Goal: Navigation & Orientation: Find specific page/section

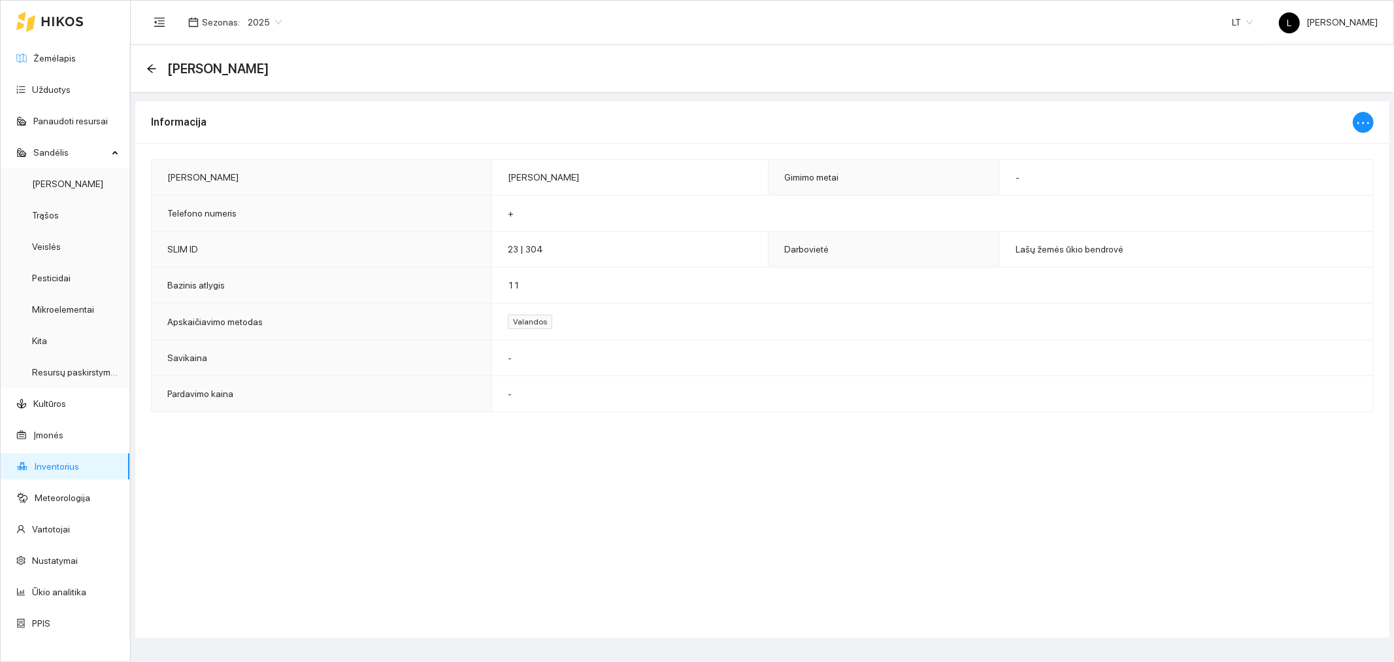
click at [70, 61] on link "Žemėlapis" at bounding box center [54, 58] width 42 height 10
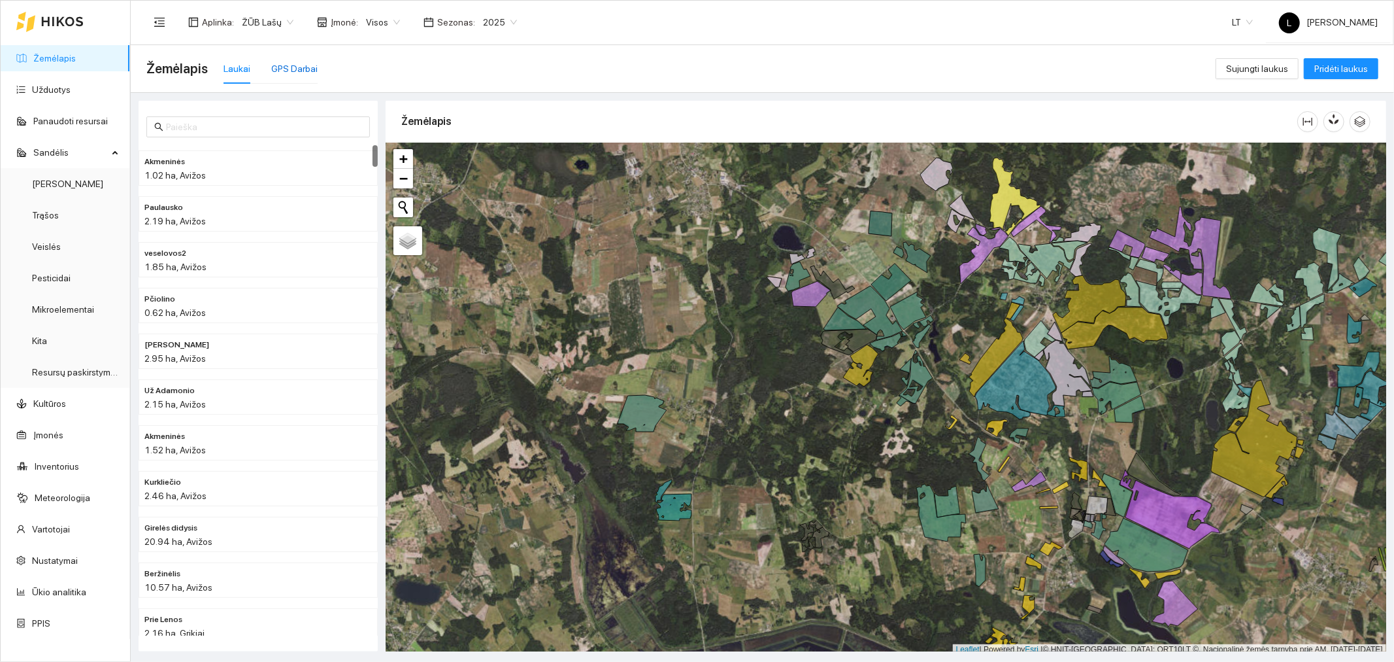
click at [314, 67] on div "GPS Darbai" at bounding box center [294, 68] width 46 height 14
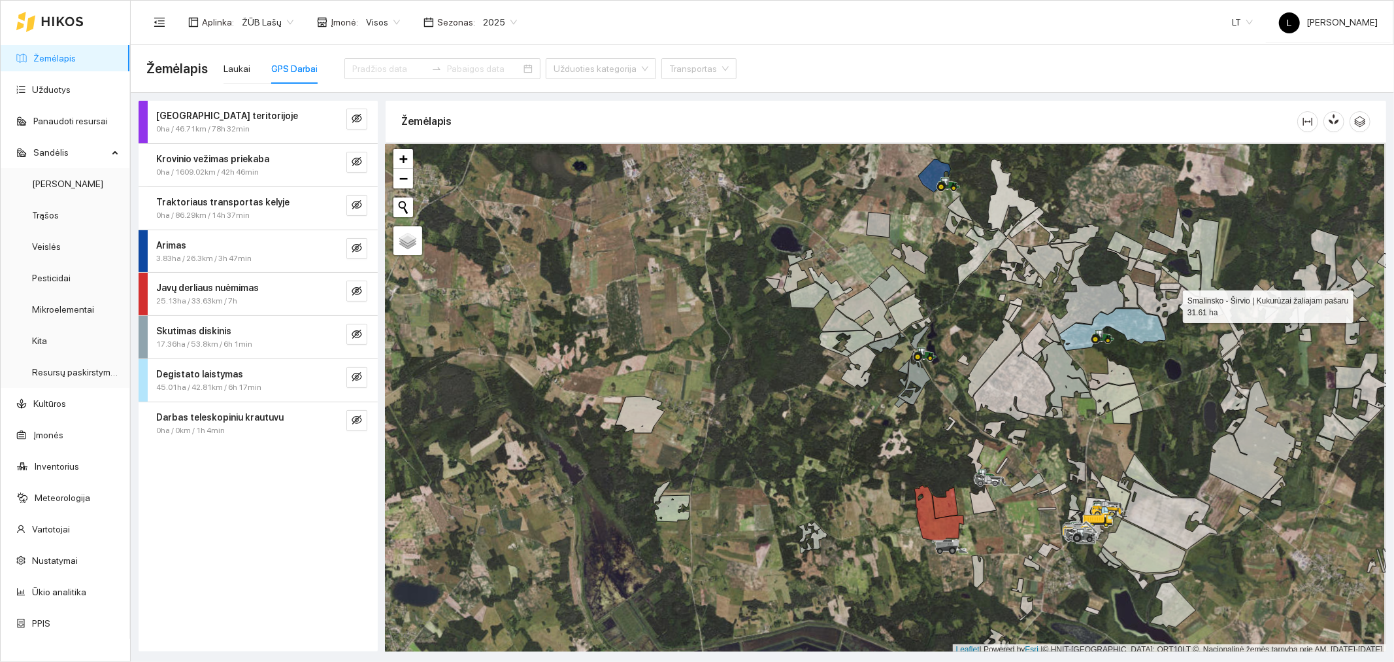
scroll to position [3, 0]
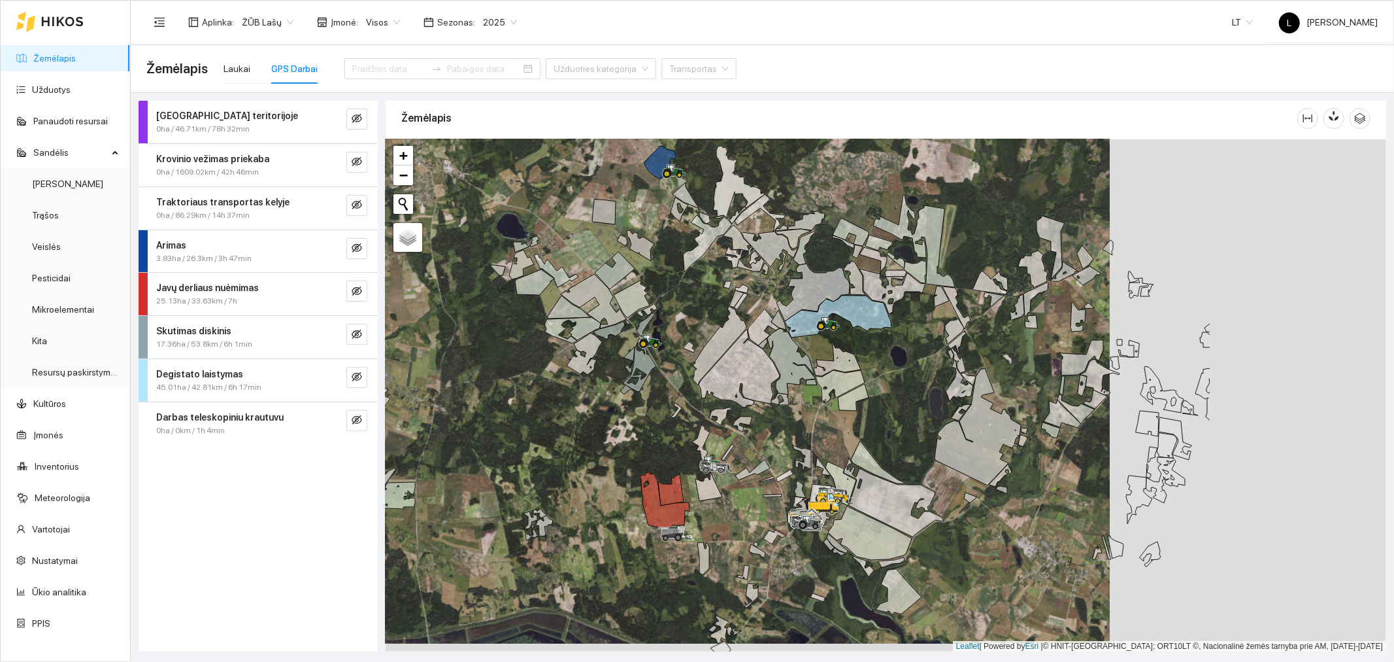
drag, startPoint x: 1173, startPoint y: 299, endPoint x: 899, endPoint y: 289, distance: 274.8
click at [899, 289] on icon at bounding box center [893, 291] width 66 height 45
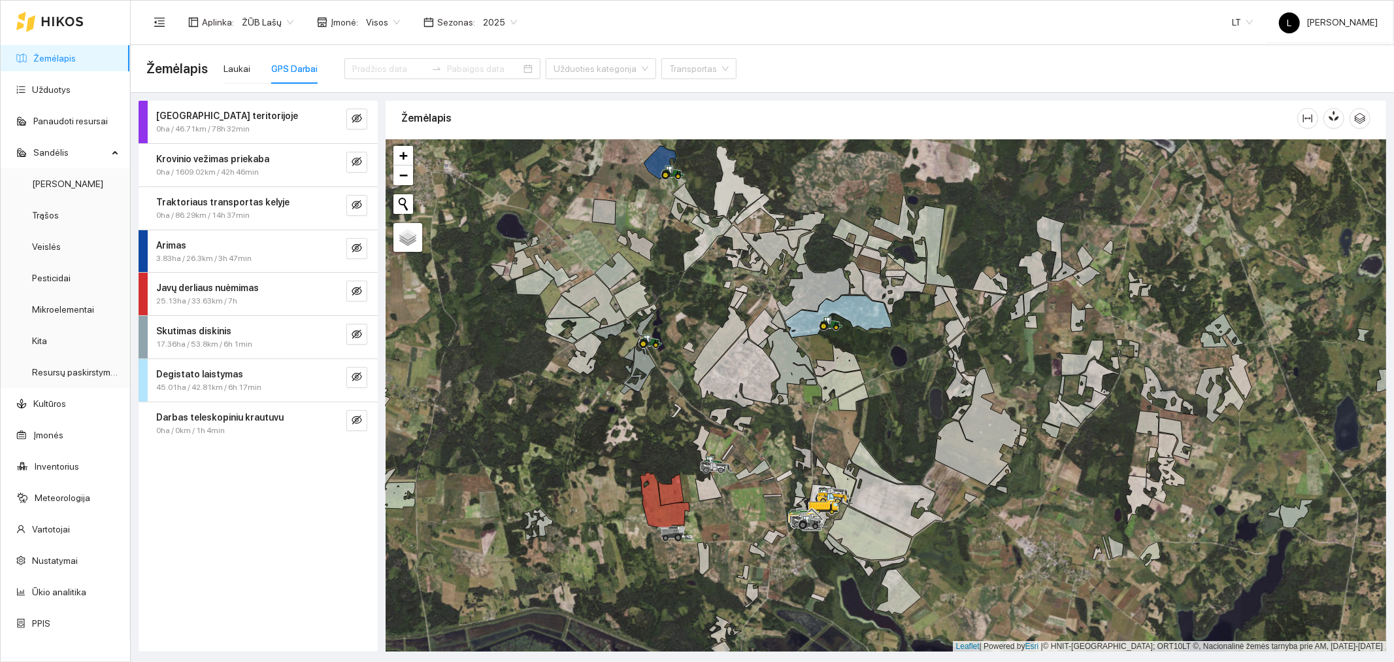
click at [291, 75] on div "GPS Darbai" at bounding box center [294, 68] width 46 height 14
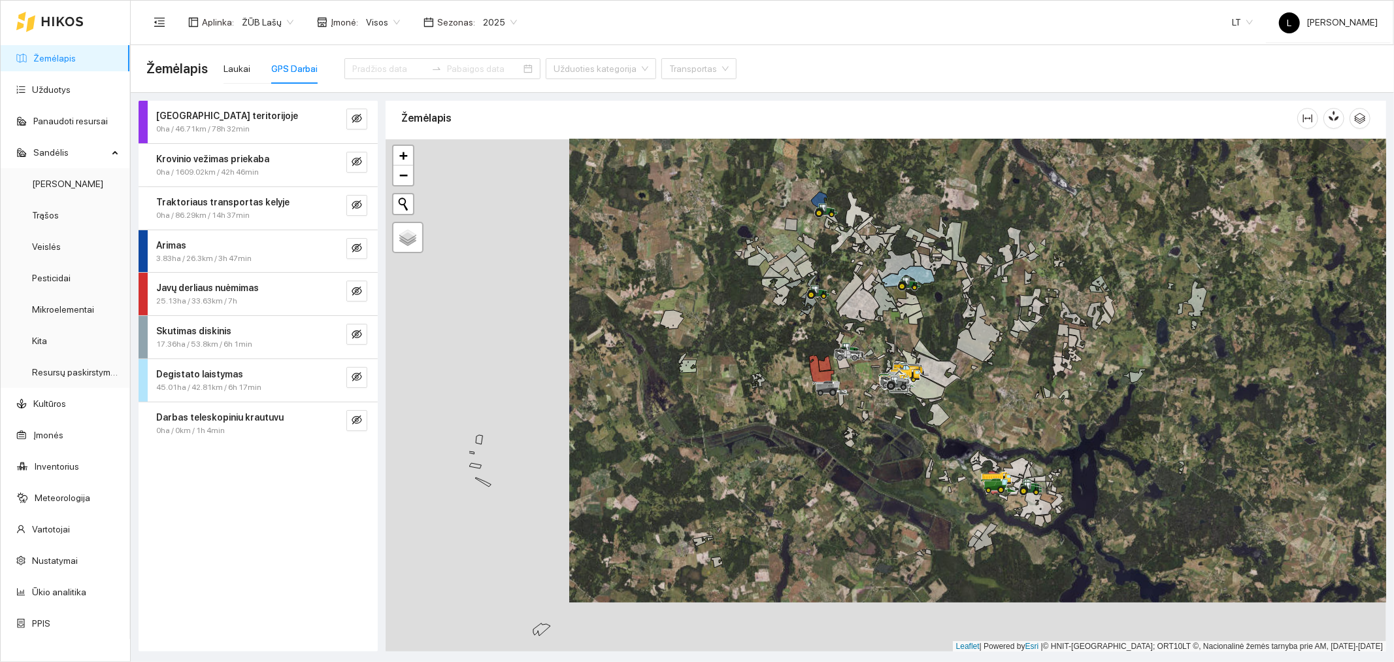
drag, startPoint x: 591, startPoint y: 371, endPoint x: 785, endPoint y: 317, distance: 201.4
click at [785, 317] on div at bounding box center [886, 395] width 1001 height 513
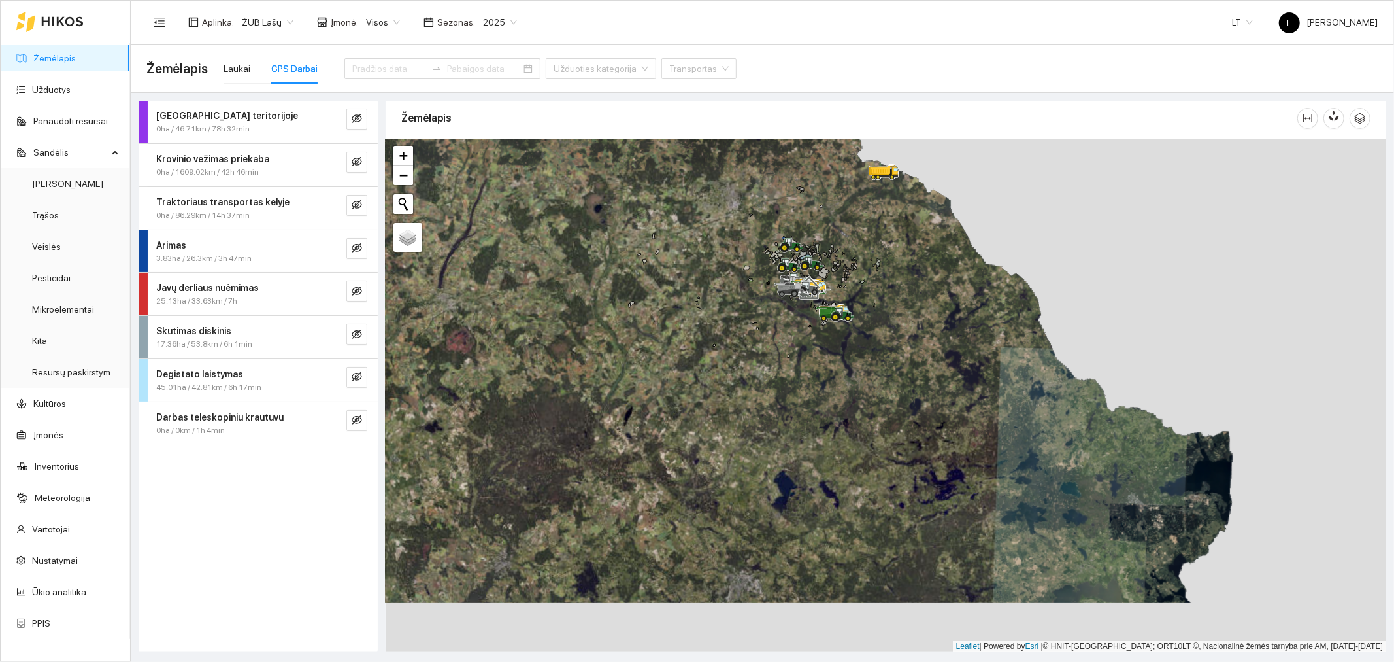
drag, startPoint x: 878, startPoint y: 422, endPoint x: 874, endPoint y: 412, distance: 11.2
click at [874, 412] on div at bounding box center [886, 395] width 1001 height 513
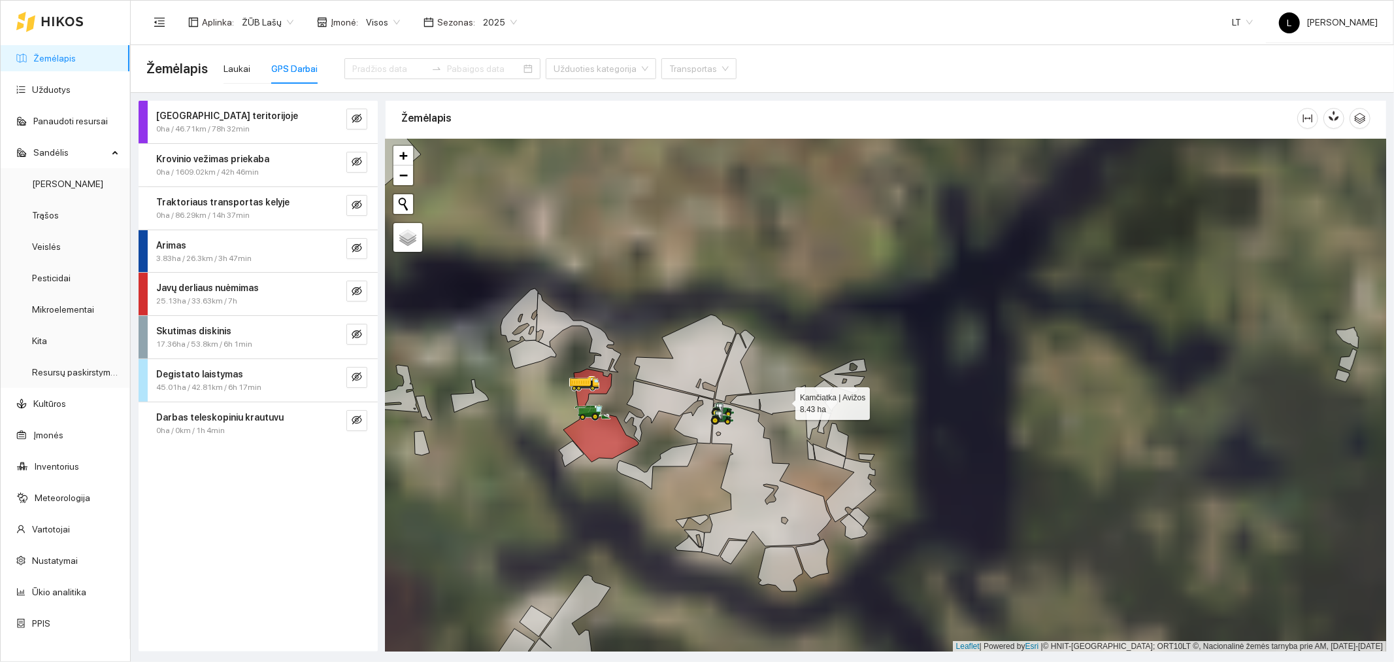
click at [774, 401] on icon at bounding box center [767, 399] width 75 height 29
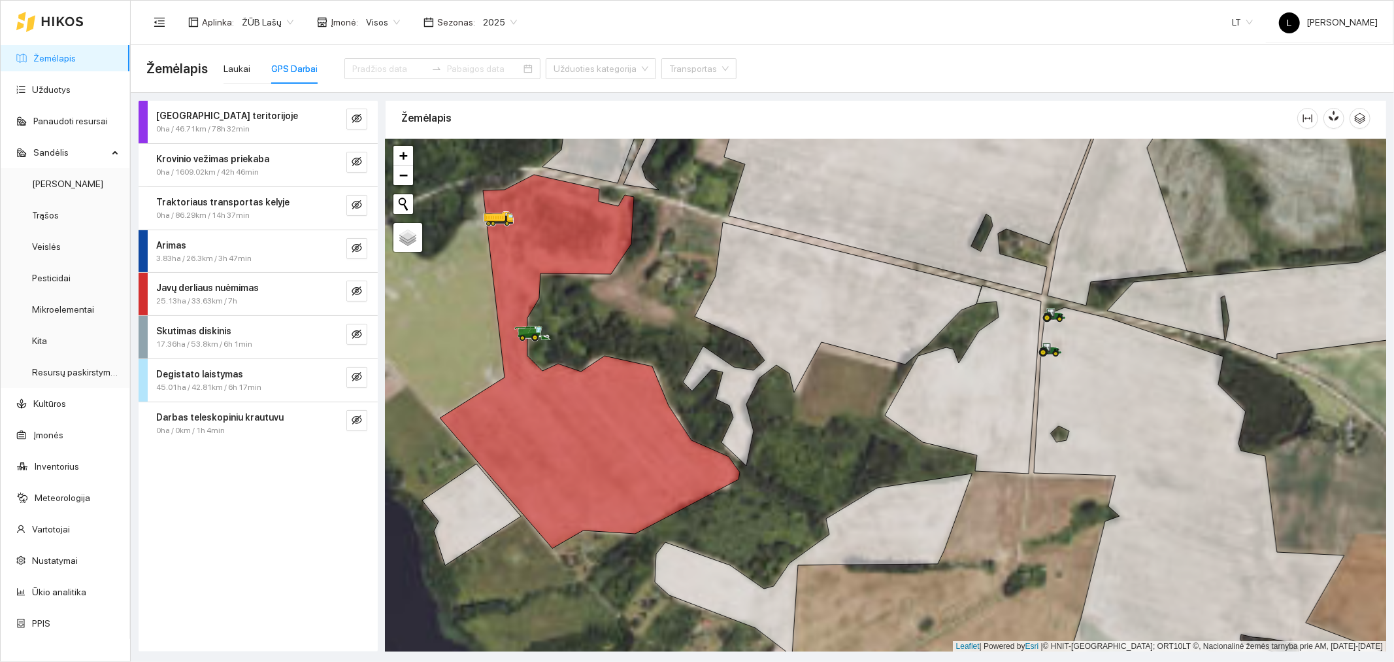
drag, startPoint x: 668, startPoint y: 432, endPoint x: 818, endPoint y: 447, distance: 150.5
click at [822, 452] on icon at bounding box center [832, 343] width 299 height 243
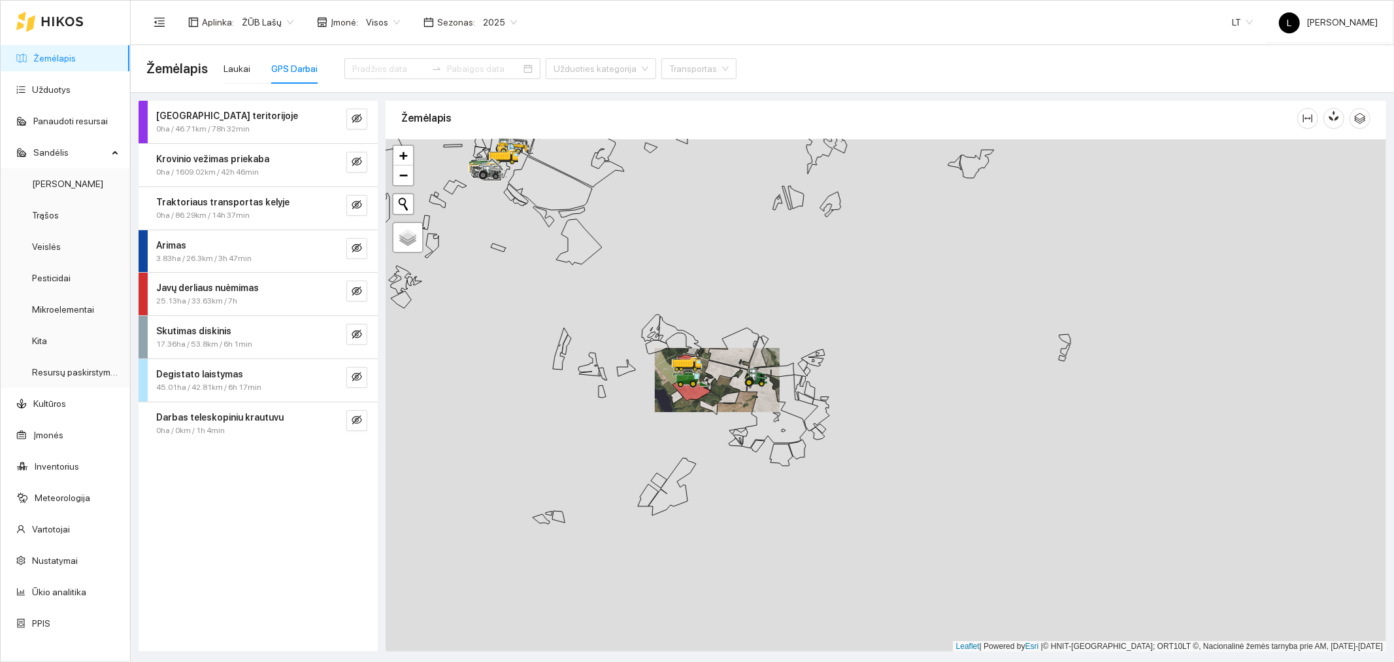
drag, startPoint x: 517, startPoint y: 380, endPoint x: 677, endPoint y: 448, distance: 173.7
click at [677, 448] on div at bounding box center [886, 395] width 1001 height 513
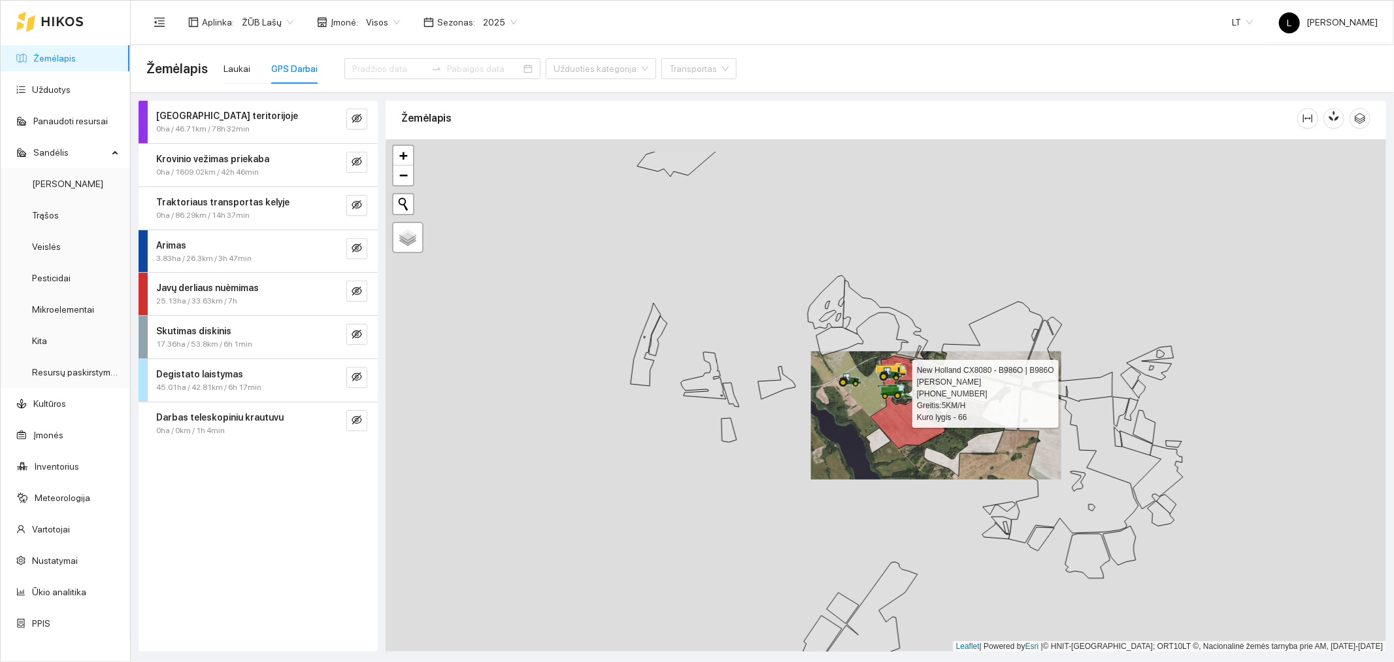
drag, startPoint x: 546, startPoint y: 334, endPoint x: 729, endPoint y: 399, distance: 194.2
click at [729, 399] on icon at bounding box center [731, 394] width 16 height 24
